Goal: Task Accomplishment & Management: Manage account settings

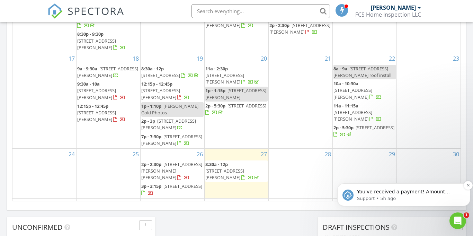
click at [366, 194] on p "You've received a payment! Amount $625.00 Fee $0.00 Net $625.00 Transaction # I…" at bounding box center [409, 191] width 105 height 7
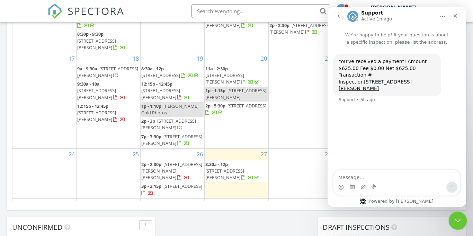
click at [456, 220] on icon "Close Intercom Messenger" at bounding box center [456, 219] width 5 height 3
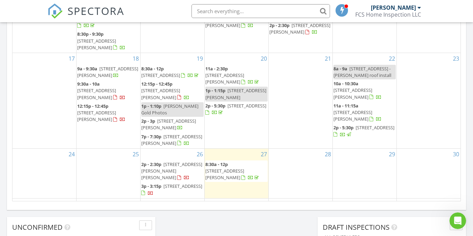
click at [366, 149] on div "29" at bounding box center [365, 174] width 64 height 50
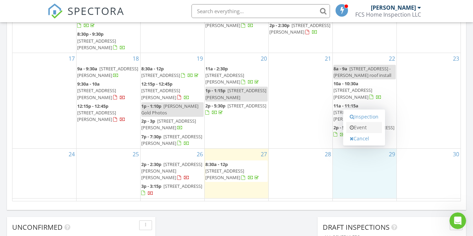
click at [362, 126] on link "Event" at bounding box center [364, 127] width 36 height 11
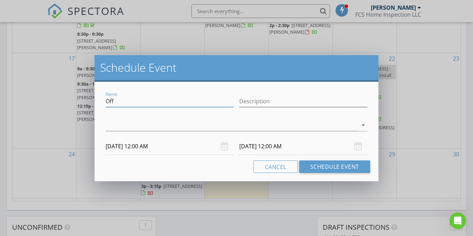
drag, startPoint x: 157, startPoint y: 102, endPoint x: 103, endPoint y: 102, distance: 54.0
click at [103, 102] on div "Name Off" at bounding box center [170, 102] width 134 height 24
drag, startPoint x: 162, startPoint y: 101, endPoint x: 104, endPoint y: 100, distance: 58.2
click at [104, 100] on div "Name 4825 Leruth Rd Finals" at bounding box center [170, 102] width 134 height 24
type input "[STREET_ADDRESS]"
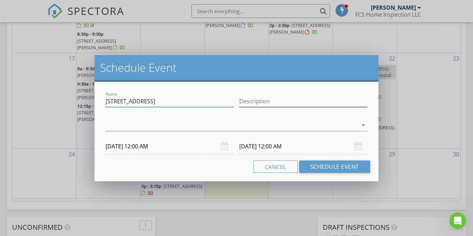
click at [245, 100] on input "Description" at bounding box center [303, 101] width 128 height 11
paste input "[STREET_ADDRESS]"
type input "[STREET_ADDRESS]"
click at [289, 128] on div at bounding box center [232, 124] width 252 height 11
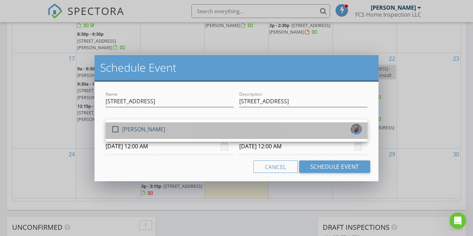
click at [287, 127] on div "check_box_outline_blank Forrest Simpson" at bounding box center [236, 131] width 251 height 14
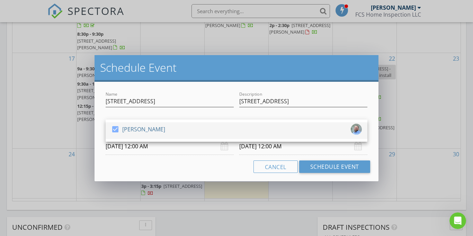
click at [218, 135] on div "check_box Forrest Simpson" at bounding box center [236, 131] width 251 height 14
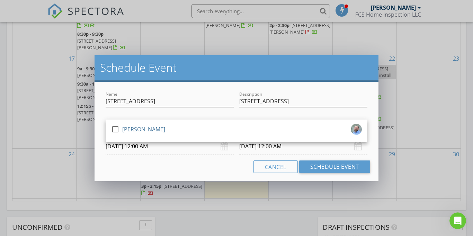
click at [204, 160] on div "Cancel Schedule Event" at bounding box center [236, 166] width 267 height 12
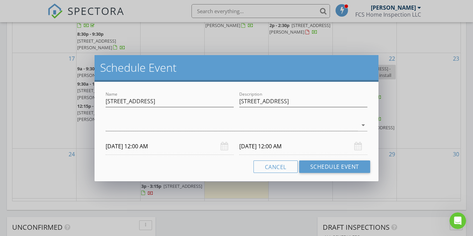
click at [226, 148] on div "08/29/2025 12:00 AM" at bounding box center [170, 146] width 128 height 17
click at [182, 149] on input "08/29/2025 12:00 AM" at bounding box center [170, 146] width 128 height 17
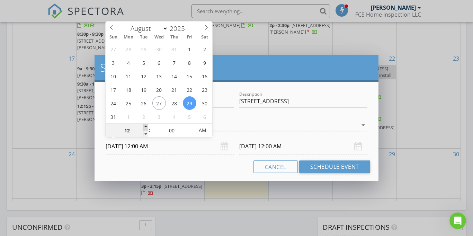
type input "01"
type input "08/29/2025 1:00 AM"
click at [147, 127] on span at bounding box center [145, 127] width 5 height 7
type input "02"
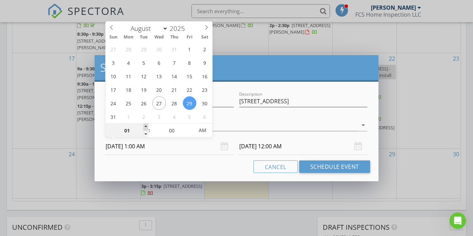
type input "08/29/2025 2:00 AM"
type input "03"
type input "08/29/2025 3:00 AM"
click at [147, 127] on span at bounding box center [145, 127] width 5 height 7
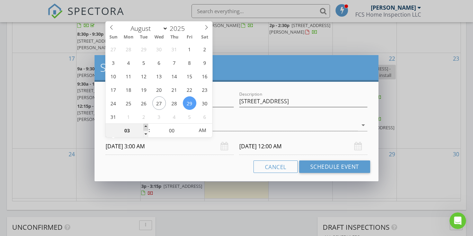
type input "04"
type input "08/29/2025 4:00 AM"
click at [147, 127] on span at bounding box center [145, 127] width 5 height 7
type input "06"
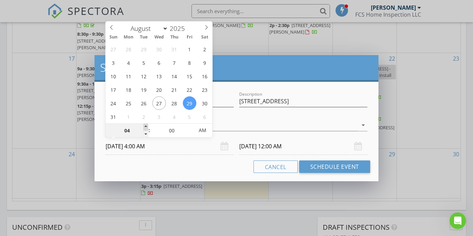
type input "08/29/2025 6:00 AM"
click at [147, 127] on span at bounding box center [145, 127] width 5 height 7
type input "07"
type input "08/29/2025 7:00 AM"
click at [147, 127] on span at bounding box center [145, 127] width 5 height 7
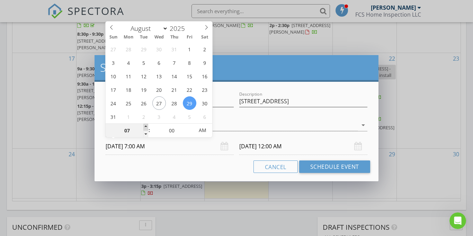
type input "09"
type input "08/29/2025 9:00 AM"
click at [146, 127] on span at bounding box center [145, 127] width 5 height 7
type input "09"
type input "08/30/2025 9:00 AM"
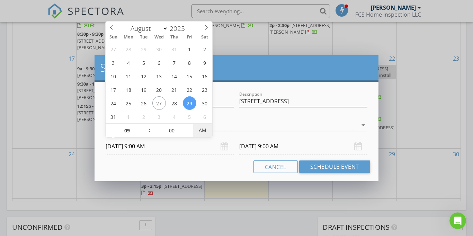
type input "08/29/2025 9:00 PM"
click at [203, 132] on span "AM" at bounding box center [202, 130] width 19 height 14
click at [189, 171] on div "Cancel Schedule Event" at bounding box center [236, 166] width 267 height 12
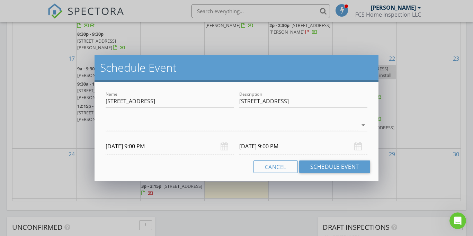
click at [268, 143] on input "08/30/2025 9:00 PM" at bounding box center [303, 146] width 128 height 17
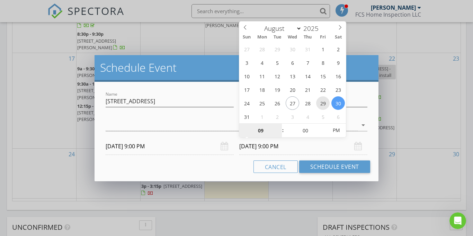
type input "08/29/2025 9:00 PM"
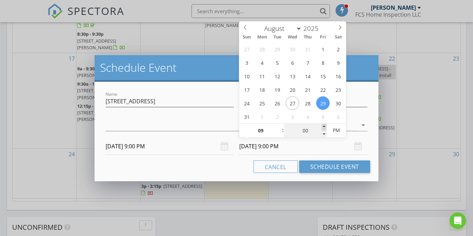
type input "05"
type input "08/29/2025 9:05 PM"
click at [322, 126] on span at bounding box center [324, 127] width 5 height 7
type input "15"
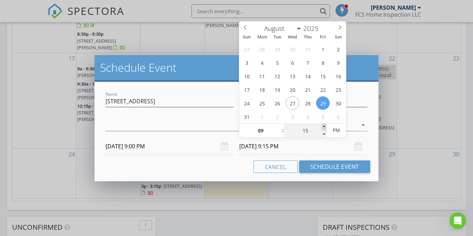
click at [322, 125] on span at bounding box center [324, 127] width 5 height 7
type input "08/29/2025 9:15 AM"
click at [339, 131] on span "PM" at bounding box center [335, 130] width 19 height 14
click at [221, 147] on div "08/29/2025 9:00 PM" at bounding box center [170, 146] width 128 height 17
click at [205, 149] on input "08/29/2025 9:00 PM" at bounding box center [170, 146] width 128 height 17
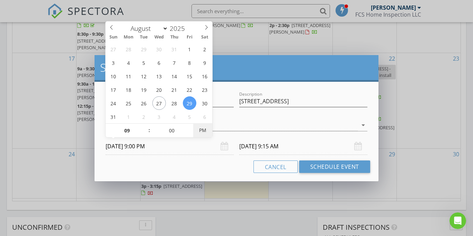
type input "08/29/2025 9:00 AM"
click at [202, 132] on span "PM" at bounding box center [202, 130] width 19 height 14
click at [192, 166] on div "Cancel Schedule Event" at bounding box center [236, 166] width 267 height 12
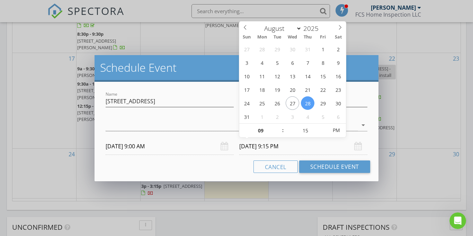
click at [255, 143] on input "08/28/2025 9:15 PM" at bounding box center [303, 146] width 128 height 17
type input "08/29/2025 9:15 AM"
click at [333, 129] on span "PM" at bounding box center [335, 130] width 19 height 14
click at [185, 159] on div "Name 4825 Leruth Rd Finals Description 4825 Leruth Rd Finals check_box_outline_…" at bounding box center [237, 131] width 284 height 99
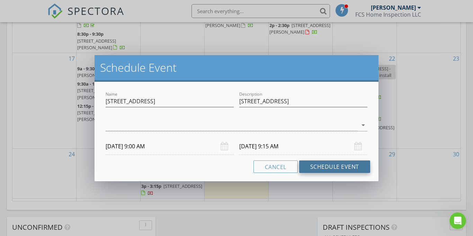
click at [348, 168] on button "Schedule Event" at bounding box center [334, 166] width 71 height 12
click at [300, 126] on div at bounding box center [232, 124] width 252 height 11
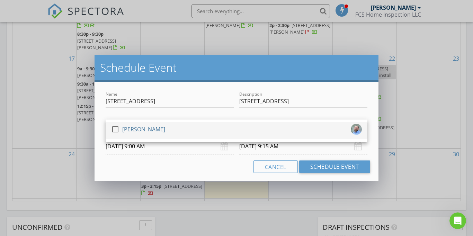
click at [300, 127] on div "check_box_outline_blank Forrest Simpson" at bounding box center [236, 131] width 251 height 14
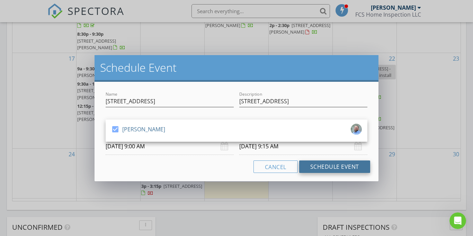
click at [314, 167] on button "Schedule Event" at bounding box center [334, 166] width 71 height 12
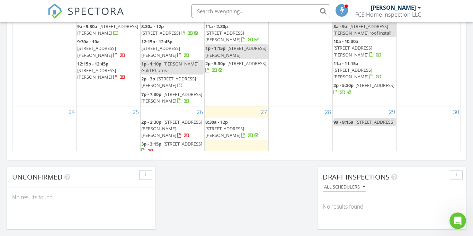
scroll to position [45, 0]
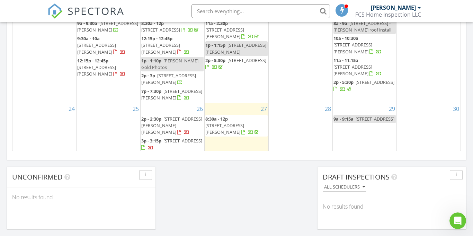
click at [353, 123] on div "29 9a - 9:15a 4825 Leruth Rd Finals" at bounding box center [365, 128] width 64 height 50
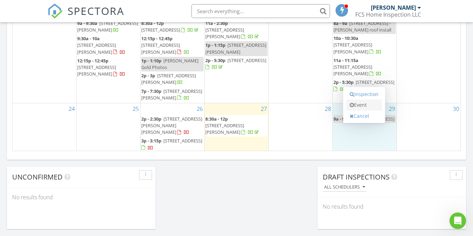
click at [356, 106] on link "Event" at bounding box center [364, 104] width 36 height 11
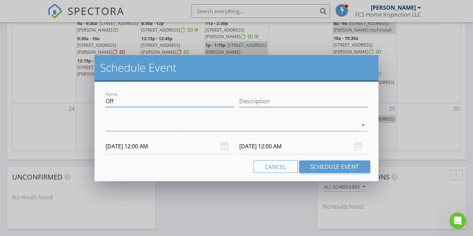
drag, startPoint x: 165, startPoint y: 100, endPoint x: 105, endPoint y: 99, distance: 59.9
click at [105, 99] on div "Name Off" at bounding box center [170, 102] width 134 height 24
drag, startPoint x: 187, startPoint y: 101, endPoint x: 106, endPoint y: 101, distance: 81.0
click at [106, 101] on input "2373 Capitol Dr re-designation" at bounding box center [170, 101] width 128 height 11
type input "2373 Capitol Dr re-designation"
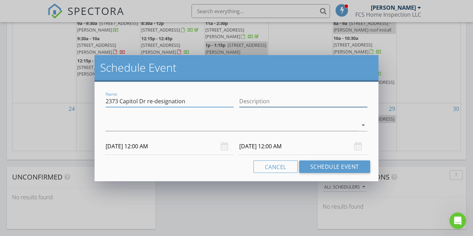
click at [253, 101] on input "Description" at bounding box center [303, 101] width 128 height 11
paste input "2373 Capitol Dr re-designation"
type input "2373 Capitol Dr re-designation"
click at [230, 125] on div at bounding box center [232, 124] width 252 height 11
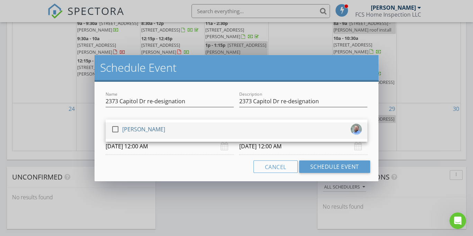
click at [347, 127] on div "check_box_outline_blank Forrest Simpson" at bounding box center [236, 131] width 251 height 14
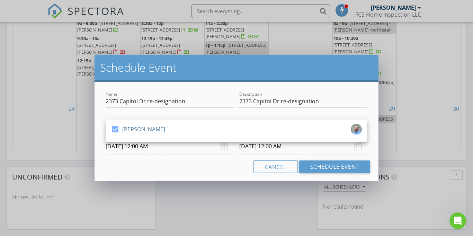
click at [178, 158] on div "Name 2373 Capitol Dr re-designation Description 2373 Capitol Dr re-designation …" at bounding box center [237, 131] width 284 height 99
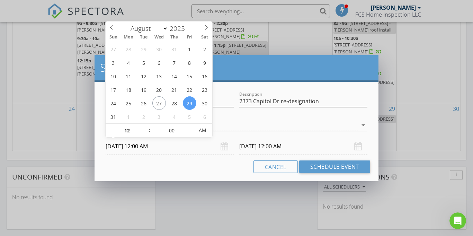
click at [188, 147] on input "08/29/2025 12:00 AM" at bounding box center [170, 146] width 128 height 17
type input "11"
type input "08/29/2025 11:00 PM"
click at [147, 131] on span at bounding box center [145, 134] width 5 height 7
type input "08/30/2025 11:00 PM"
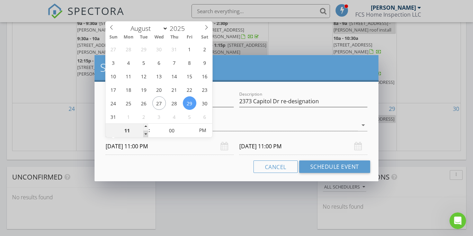
type input "10"
type input "08/29/2025 10:00 PM"
click at [147, 131] on span at bounding box center [145, 134] width 5 height 7
type input "08/30/2025 10:00 PM"
type input "09"
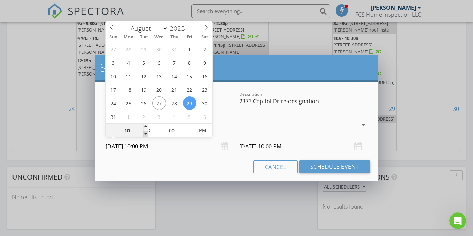
type input "08/29/2025 9:00 PM"
click at [147, 131] on span at bounding box center [145, 134] width 5 height 7
type input "08/30/2025 9:00 PM"
type input "05"
type input "08/29/2025 9:05 PM"
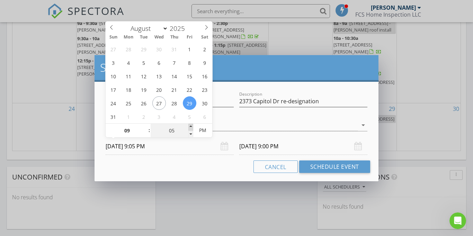
click at [190, 125] on span at bounding box center [190, 127] width 5 height 7
type input "10"
type input "08/29/2025 9:10 PM"
click at [190, 125] on span at bounding box center [190, 127] width 5 height 7
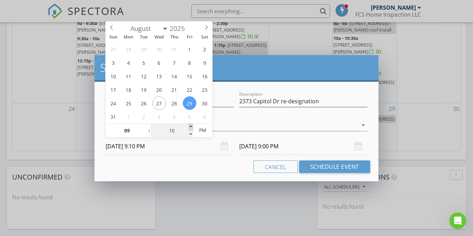
type input "15"
type input "08/29/2025 9:15 PM"
type input "08/30/2025 9:15 PM"
type input "20"
type input "08/29/2025 9:20 PM"
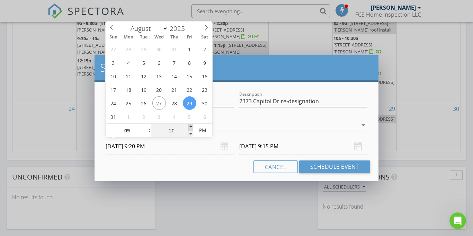
click at [190, 125] on span at bounding box center [190, 127] width 5 height 7
type input "25"
type input "08/29/2025 9:25 PM"
click at [190, 125] on span at bounding box center [190, 127] width 5 height 7
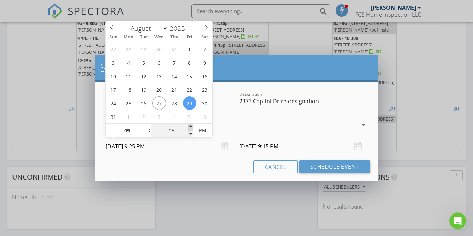
type input "30"
type input "08/29/2025 9:30 PM"
type input "08/30/2025 9:30 PM"
click at [190, 125] on span at bounding box center [190, 127] width 5 height 7
type input "35"
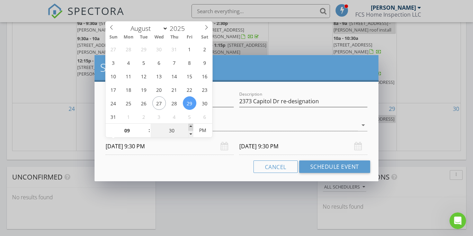
type input "08/29/2025 9:35 PM"
click at [190, 125] on span at bounding box center [190, 127] width 5 height 7
type input "40"
type input "08/29/2025 9:40 PM"
type input "08/30/2025 9:40 PM"
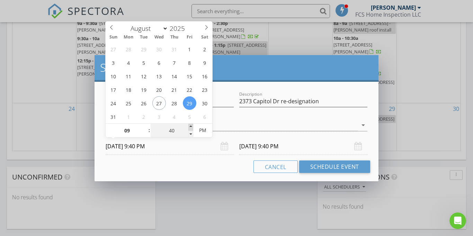
type input "45"
type input "08/29/2025 9:45 PM"
click at [190, 125] on span at bounding box center [190, 127] width 5 height 7
type input "08/30/2025 9:45 PM"
type input "08/29/2025 9:45 AM"
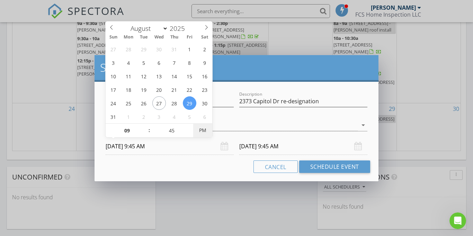
click at [200, 128] on span "PM" at bounding box center [202, 130] width 19 height 14
click at [256, 146] on input "08/30/2025 9:45 AM" at bounding box center [303, 146] width 128 height 17
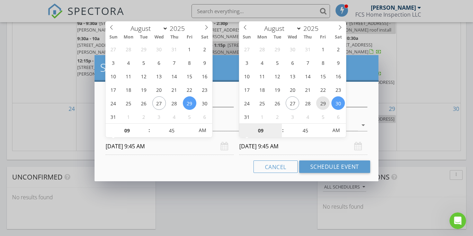
type input "08/29/2025 9:45 AM"
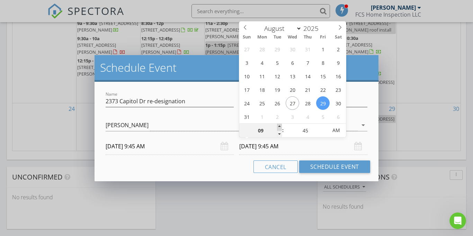
type input "10"
type input "08/29/2025 10:45 AM"
click at [278, 126] on span at bounding box center [279, 127] width 5 height 7
type input "40"
type input "08/29/2025 10:40 AM"
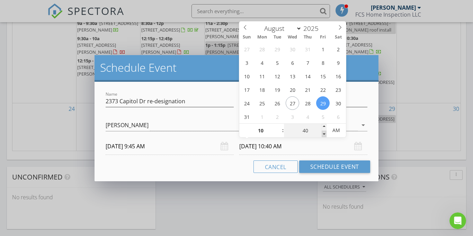
click at [324, 134] on span at bounding box center [324, 134] width 5 height 7
type input "30"
type input "08/29/2025 10:30 AM"
click at [324, 134] on span at bounding box center [324, 134] width 5 height 7
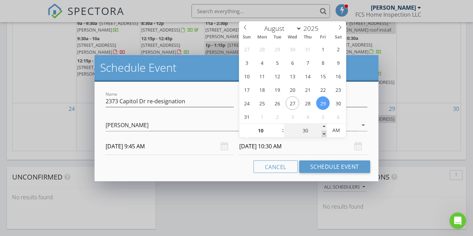
click at [324, 134] on span at bounding box center [324, 134] width 5 height 7
type input "25"
type input "08/29/2025 10:25 AM"
click at [324, 134] on span at bounding box center [324, 134] width 5 height 7
type input "20"
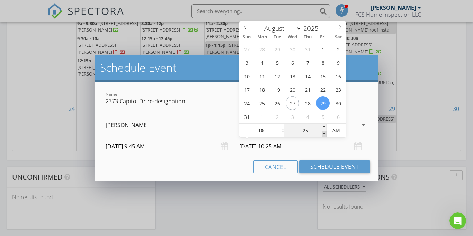
type input "08/29/2025 10:20 AM"
type input "25"
type input "08/29/2025 10:25 AM"
click at [324, 124] on span at bounding box center [324, 127] width 5 height 7
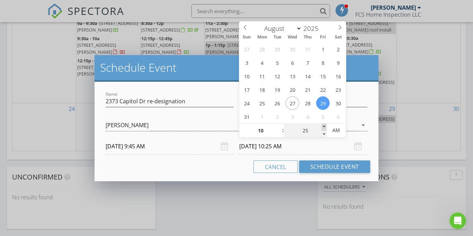
click at [324, 124] on span at bounding box center [324, 127] width 5 height 7
type input "35"
type input "08/29/2025 10:35 AM"
click at [324, 124] on span at bounding box center [324, 127] width 5 height 7
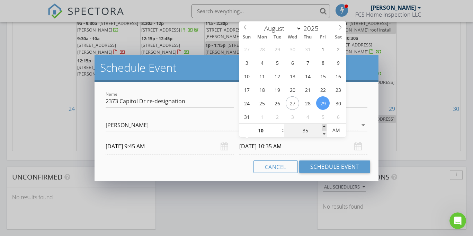
type input "45"
type input "08/29/2025 10:45 AM"
click at [324, 124] on span at bounding box center [324, 127] width 5 height 7
type input "50"
type input "08/29/2025 10:50 AM"
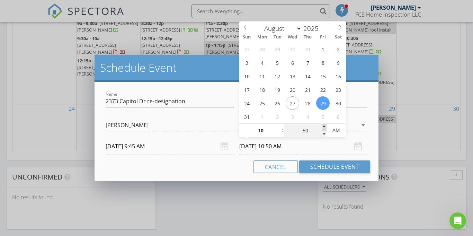
click at [324, 124] on span at bounding box center [324, 127] width 5 height 7
type input "11"
type input "00"
type input "08/29/2025 11:00 AM"
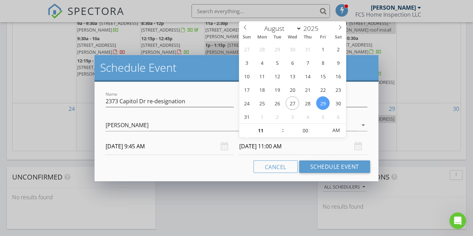
click at [204, 171] on div "Cancel Schedule Event" at bounding box center [236, 166] width 267 height 12
click at [267, 145] on input "08/29/2025 11:00 AM" at bounding box center [303, 146] width 128 height 17
type input "10"
type input "08/29/2025 10:00 AM"
click at [279, 131] on span at bounding box center [279, 134] width 5 height 7
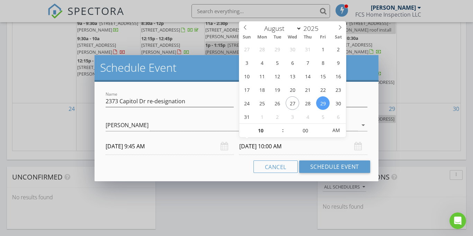
click at [221, 160] on div "Cancel Schedule Event" at bounding box center [236, 166] width 267 height 12
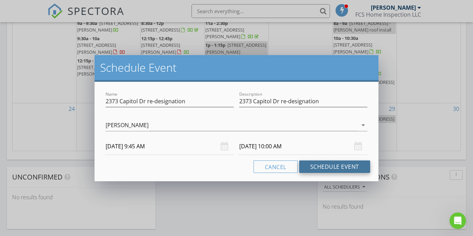
click at [324, 164] on button "Schedule Event" at bounding box center [334, 166] width 71 height 12
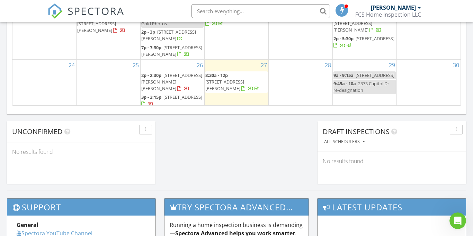
scroll to position [44, 0]
click at [346, 82] on link "9:45a - 10a 2373 Capitol Dr re-designation" at bounding box center [364, 86] width 62 height 15
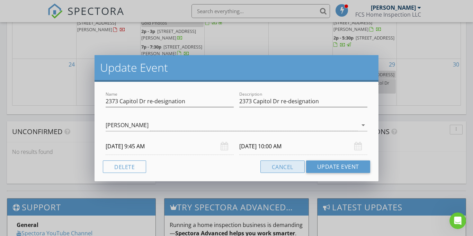
click at [281, 168] on button "Cancel" at bounding box center [282, 166] width 44 height 12
click at [120, 162] on button "Delete" at bounding box center [124, 166] width 43 height 12
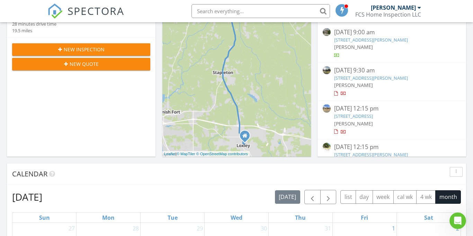
scroll to position [0, 0]
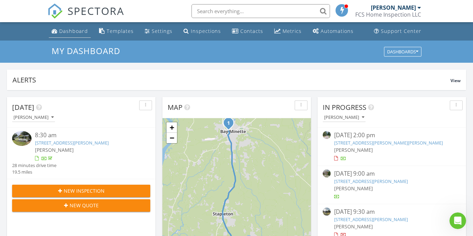
click at [67, 33] on div "Dashboard" at bounding box center [73, 31] width 29 height 7
click at [69, 189] on span "New Inspection" at bounding box center [84, 190] width 41 height 7
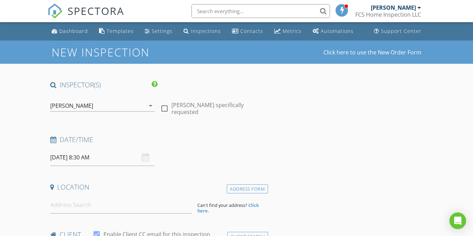
click at [85, 160] on input "08/28/2025 8:30 AM" at bounding box center [102, 157] width 105 height 17
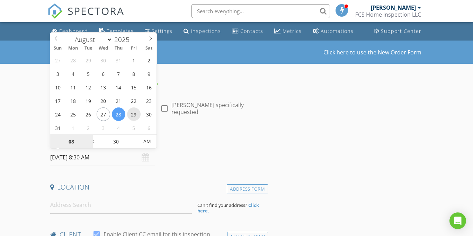
type input "08/29/2025 8:30 AM"
type input "09"
type input "08/29/2025 9:30 AM"
click at [88, 136] on span at bounding box center [90, 138] width 5 height 7
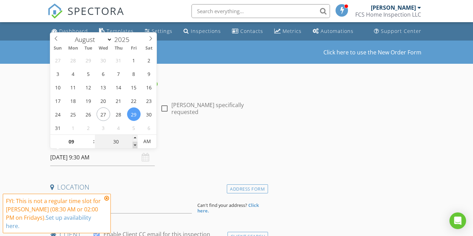
type input "25"
type input "08/29/2025 9:25 AM"
click at [135, 145] on span at bounding box center [135, 145] width 5 height 7
type input "20"
type input "08/29/2025 9:20 AM"
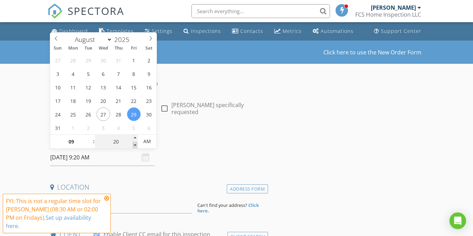
click at [135, 145] on span at bounding box center [135, 145] width 5 height 7
type input "15"
type input "08/29/2025 9:15 AM"
click at [135, 145] on span at bounding box center [135, 145] width 5 height 7
type input "10"
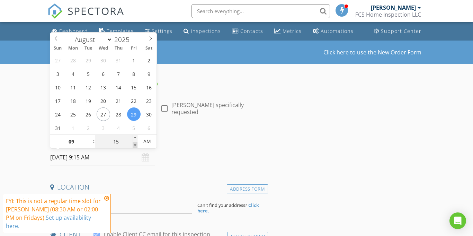
type input "08/29/2025 9:10 AM"
click at [135, 145] on span at bounding box center [135, 145] width 5 height 7
type input "05"
type input "08/29/2025 9:05 AM"
click at [135, 145] on span at bounding box center [135, 145] width 5 height 7
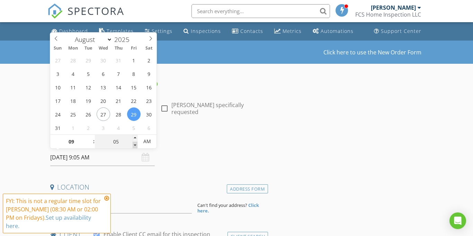
type input "00"
type input "08/29/2025 9:00 AM"
click at [135, 145] on span at bounding box center [135, 145] width 5 height 7
type input "08"
type input "55"
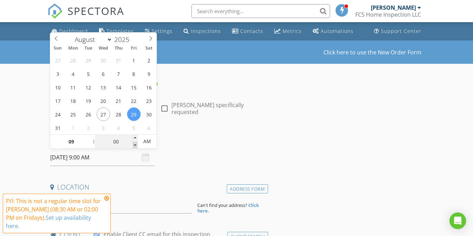
type input "08/29/2025 8:55 AM"
click at [135, 145] on span at bounding box center [135, 145] width 5 height 7
type input "50"
type input "08/29/2025 8:50 AM"
click at [135, 145] on span at bounding box center [135, 145] width 5 height 7
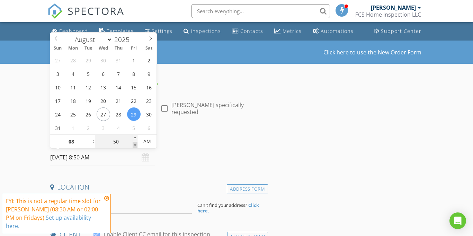
type input "45"
type input "08/29/2025 8:45 AM"
click at [135, 145] on span at bounding box center [135, 145] width 5 height 7
type input "40"
type input "08/29/2025 8:40 AM"
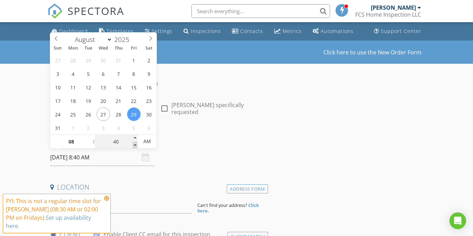
click at [135, 145] on span at bounding box center [135, 145] width 5 height 7
type input "45"
type input "08/29/2025 8:45 AM"
click at [135, 136] on span at bounding box center [135, 138] width 5 height 7
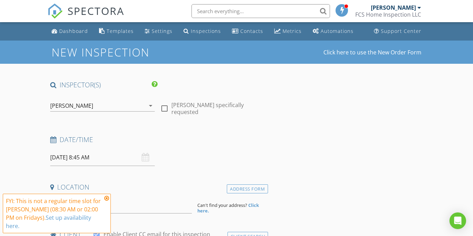
click at [78, 161] on input "08/29/2025 8:45 AM" at bounding box center [102, 157] width 105 height 17
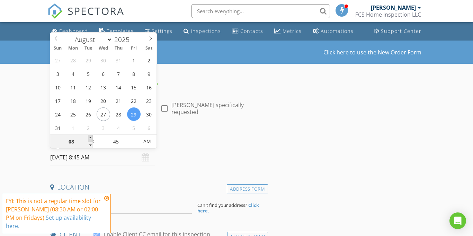
type input "09"
type input "08/29/2025 9:45 AM"
click at [89, 137] on span at bounding box center [90, 138] width 5 height 7
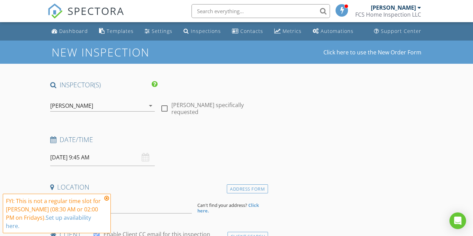
click at [105, 198] on icon at bounding box center [106, 198] width 5 height 6
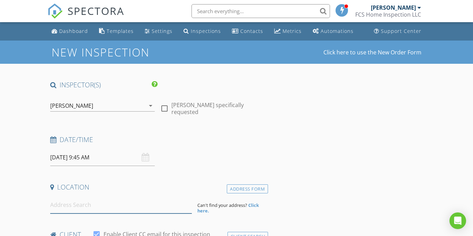
click at [90, 205] on input at bounding box center [121, 204] width 142 height 17
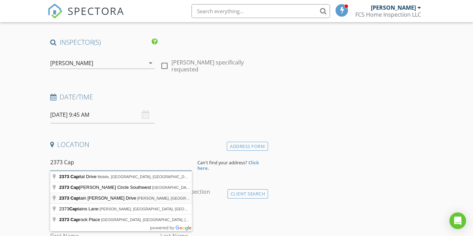
scroll to position [43, 0]
type input "2373 Capital Drive, Mobile, AL, USA"
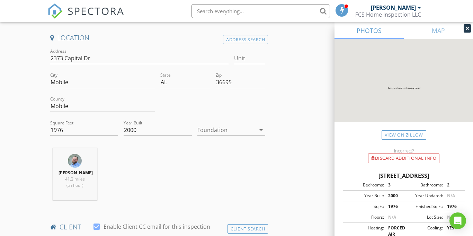
scroll to position [151, 0]
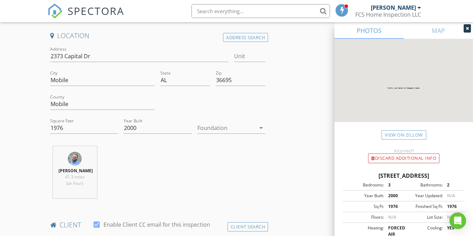
click at [252, 127] on div at bounding box center [226, 127] width 58 height 11
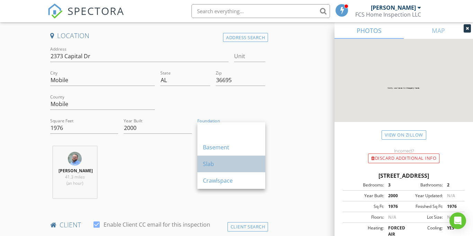
click at [222, 160] on div "Slab" at bounding box center [231, 164] width 57 height 8
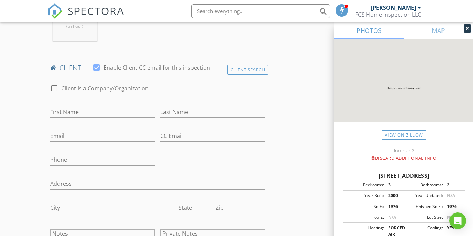
scroll to position [309, 0]
click at [94, 116] on input "First Name" at bounding box center [102, 110] width 105 height 11
type input "Chelsea"
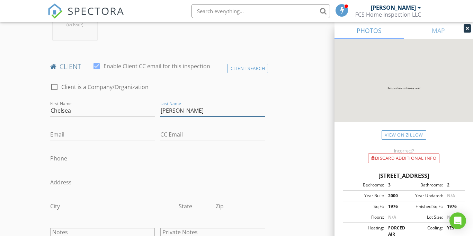
type input "Sims"
click at [80, 139] on input "Email" at bounding box center [102, 134] width 105 height 11
type input "chelsea"
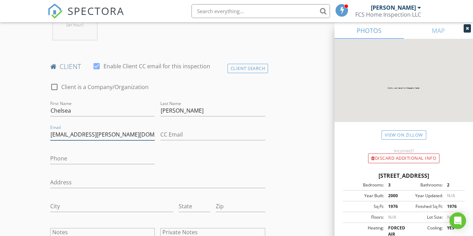
type input "Chelsea.c.collins@email.shc"
type input "chelsea.c.collins@email.shc.edu"
click at [62, 160] on input "Phone" at bounding box center [102, 158] width 105 height 11
type input "251-724-0219"
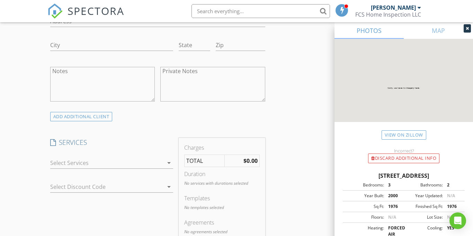
scroll to position [475, 0]
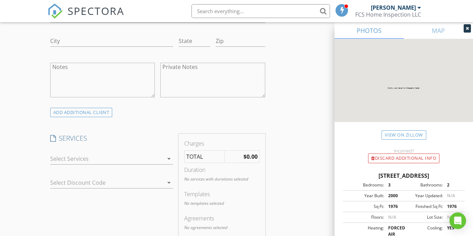
click at [145, 164] on div at bounding box center [107, 158] width 114 height 11
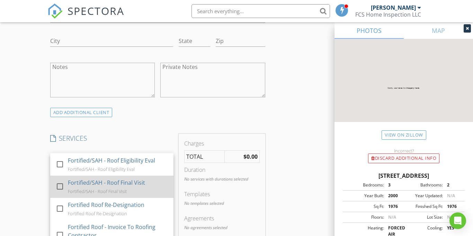
scroll to position [71, 0]
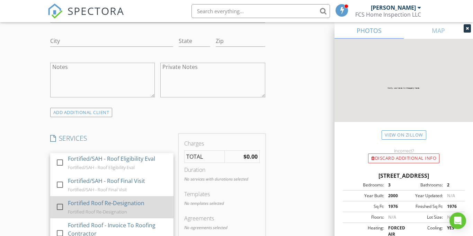
click at [61, 201] on div at bounding box center [60, 207] width 12 height 12
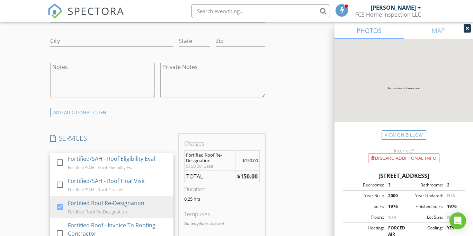
click at [301, 152] on div "INSPECTOR(S) check_box Forrest Simpson PRIMARY Forrest Simpson arrow_drop_down …" at bounding box center [236, 195] width 378 height 1179
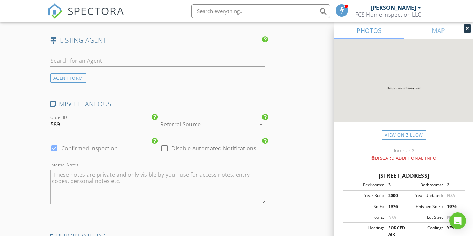
scroll to position [939, 0]
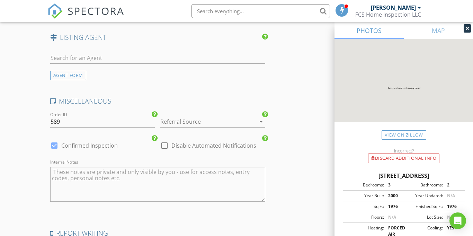
click at [216, 127] on div at bounding box center [203, 121] width 86 height 11
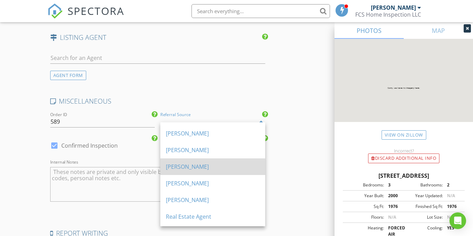
scroll to position [162, 0]
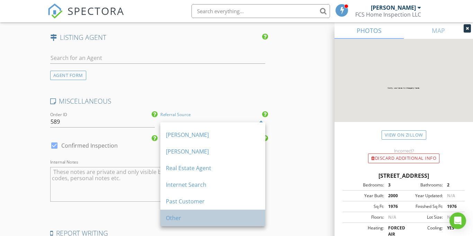
click at [194, 214] on div "Other" at bounding box center [213, 218] width 94 height 8
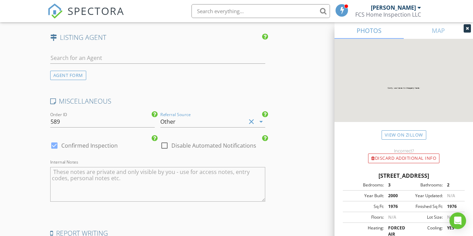
click at [165, 151] on div at bounding box center [165, 146] width 12 height 12
checkbox input "true"
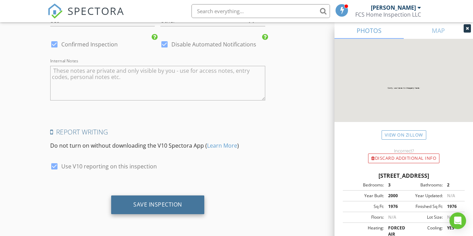
click at [164, 210] on div "Save Inspection" at bounding box center [157, 204] width 93 height 19
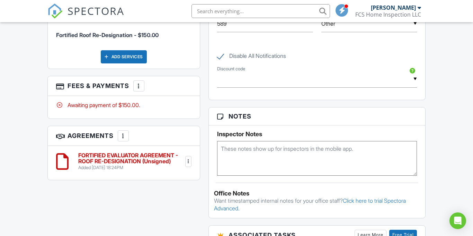
scroll to position [435, 0]
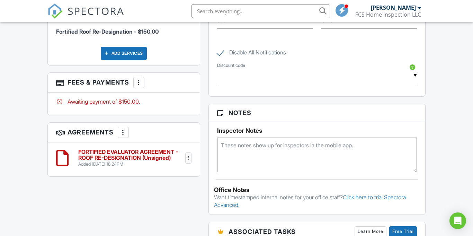
click at [188, 154] on div at bounding box center [188, 157] width 7 height 7
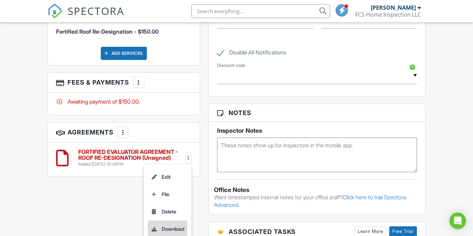
click at [171, 224] on li "Download" at bounding box center [167, 228] width 39 height 17
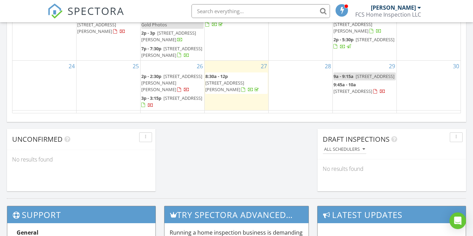
scroll to position [518, 0]
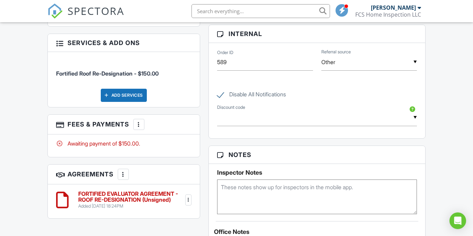
scroll to position [408, 0]
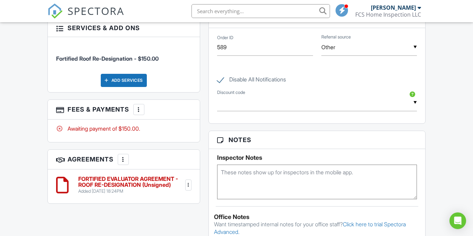
click at [188, 181] on div at bounding box center [188, 184] width 7 height 7
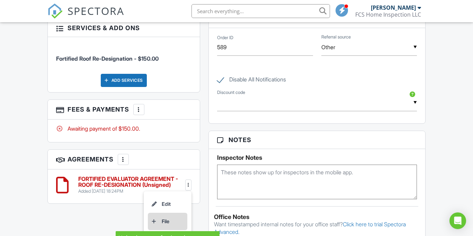
click at [167, 214] on li "File" at bounding box center [167, 221] width 39 height 17
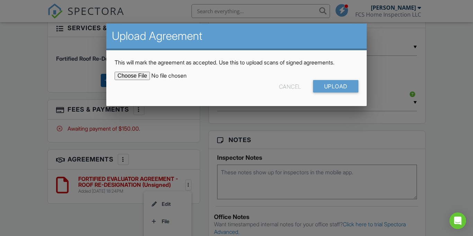
click at [128, 73] on input "file" at bounding box center [174, 76] width 118 height 8
type input "C:\fakepath\Signed 2373 Capitol Ct FORTIFIED EVALUATOR AGREEMENT - ROOF RE-DESI…"
click at [340, 86] on input "Upload" at bounding box center [335, 86] width 45 height 12
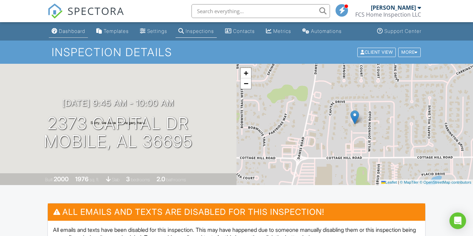
click at [64, 29] on div "Dashboard" at bounding box center [72, 31] width 26 height 6
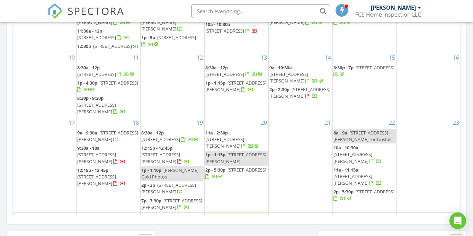
scroll to position [50, 0]
